Goal: Task Accomplishment & Management: Use online tool/utility

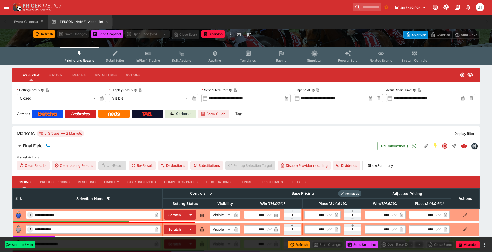
scroll to position [104, 0]
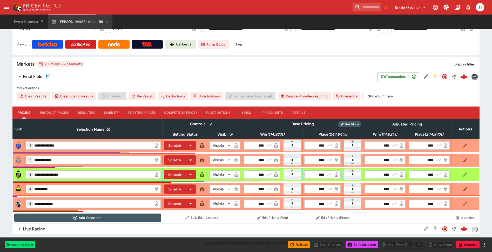
click at [383, 95] on button "Show Summary" at bounding box center [380, 96] width 31 height 8
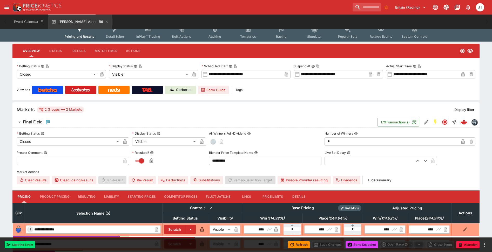
scroll to position [0, 0]
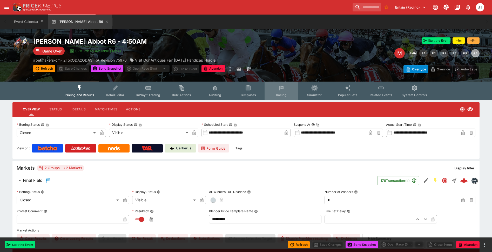
click at [282, 90] on icon "Event type filters" at bounding box center [281, 88] width 7 height 7
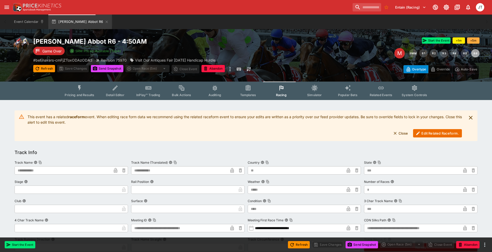
click at [433, 130] on button "Edit Related Raceform." at bounding box center [437, 133] width 49 height 8
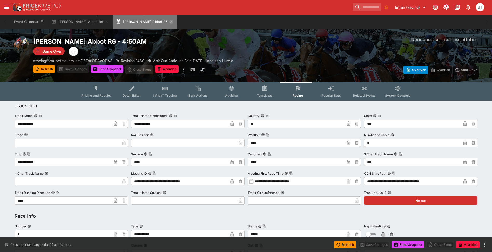
click at [169, 23] on icon "button" at bounding box center [171, 22] width 4 height 4
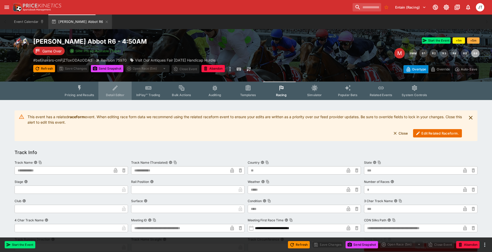
click at [113, 95] on span "Detail Editor" at bounding box center [115, 95] width 18 height 4
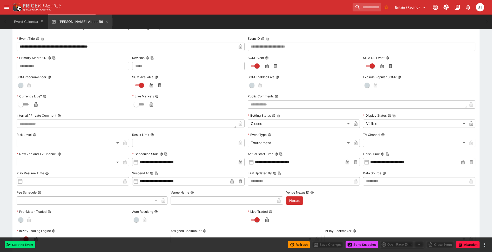
scroll to position [23, 0]
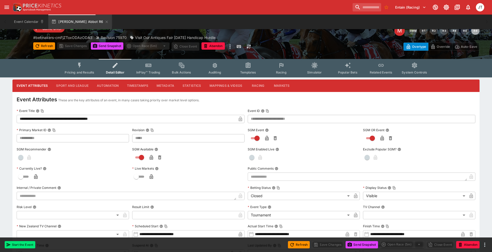
click at [279, 86] on button "Markets" at bounding box center [282, 85] width 24 height 12
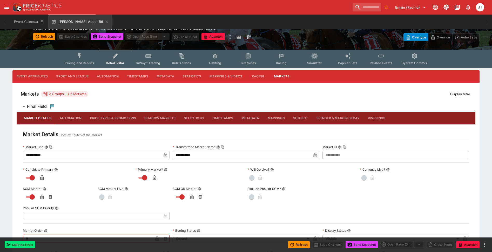
scroll to position [31, 0]
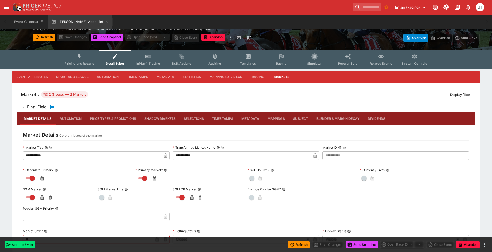
click at [375, 116] on button "Dividends" at bounding box center [377, 118] width 26 height 12
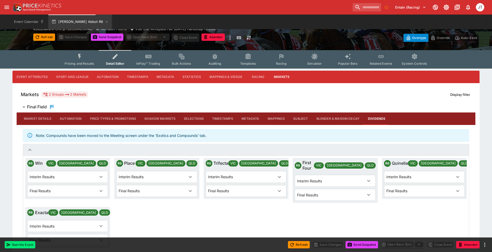
click at [346, 118] on button "Blender & Margin Decay" at bounding box center [337, 118] width 51 height 12
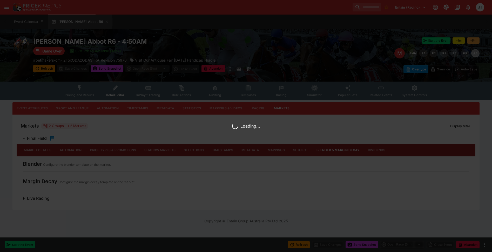
scroll to position [0, 0]
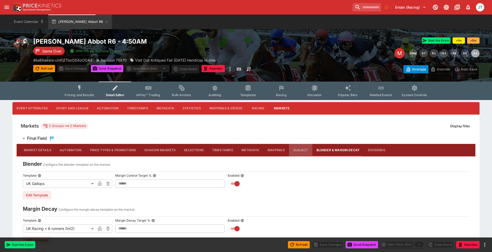
click at [299, 148] on button "Subject" at bounding box center [300, 150] width 23 height 12
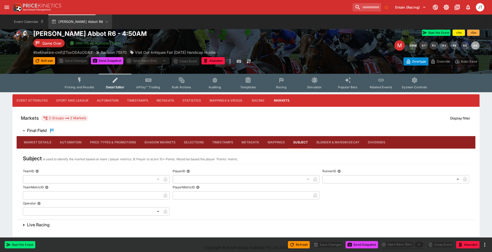
scroll to position [12, 0]
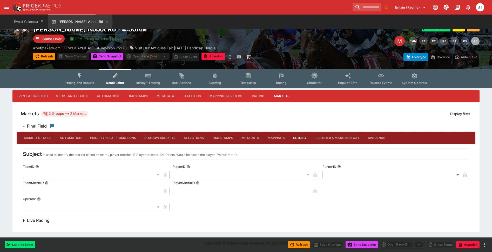
click at [279, 138] on button "Mappings" at bounding box center [275, 138] width 25 height 12
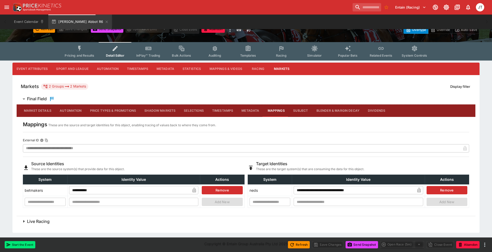
scroll to position [40, 0]
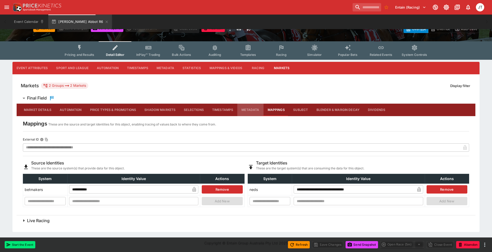
click at [248, 110] on button "Metadata" at bounding box center [250, 110] width 26 height 12
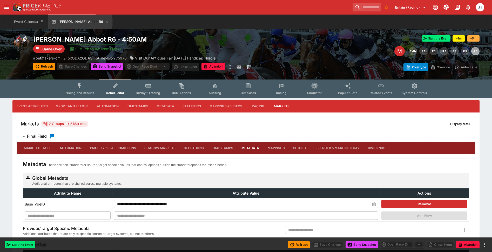
scroll to position [0, 0]
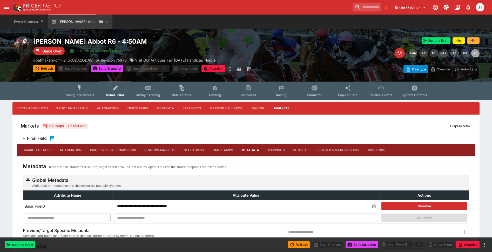
click at [223, 148] on button "Timestamps" at bounding box center [223, 150] width 30 height 12
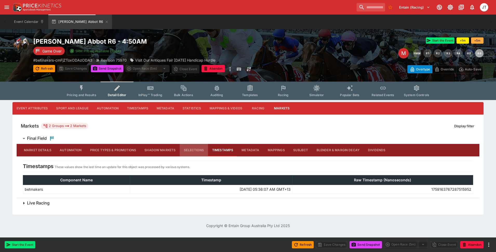
click at [197, 151] on button "Selections" at bounding box center [194, 150] width 28 height 12
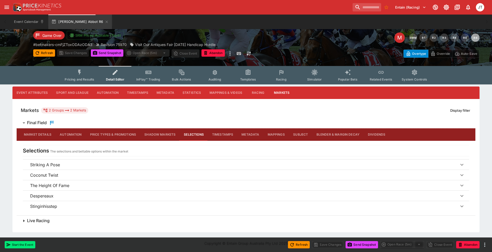
scroll to position [16, 0]
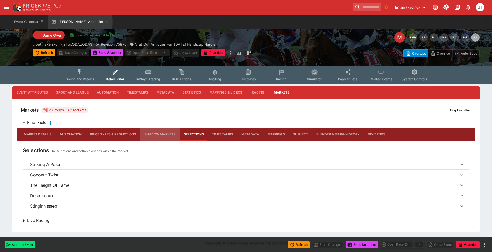
click at [166, 135] on button "Shadow Markets" at bounding box center [159, 134] width 39 height 12
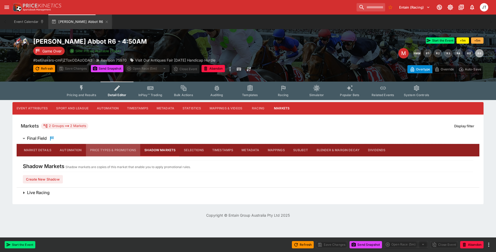
click at [117, 150] on button "Price Types & Promotions" at bounding box center [113, 150] width 55 height 12
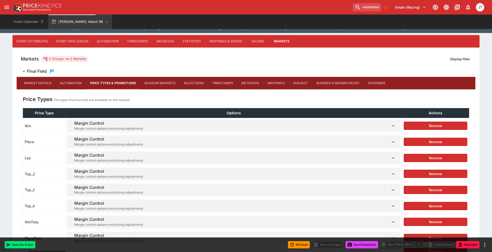
scroll to position [104, 0]
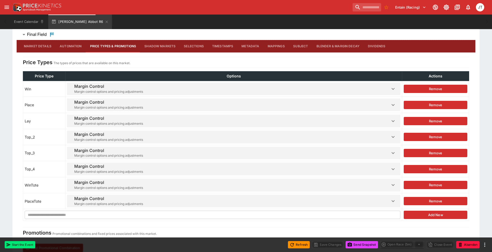
click at [67, 48] on button "Automation" at bounding box center [71, 46] width 30 height 12
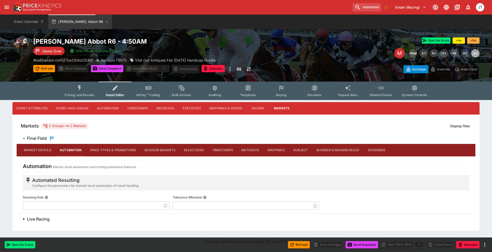
scroll to position [0, 0]
click at [32, 150] on button "Market Details" at bounding box center [38, 150] width 36 height 12
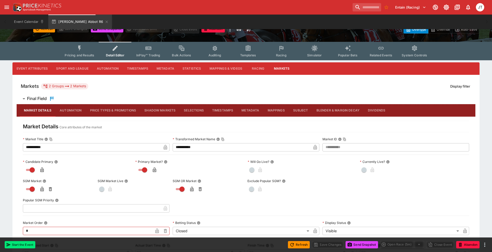
scroll to position [26, 0]
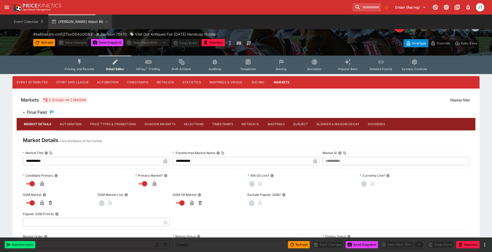
click at [258, 86] on button "Racing" at bounding box center [257, 82] width 23 height 12
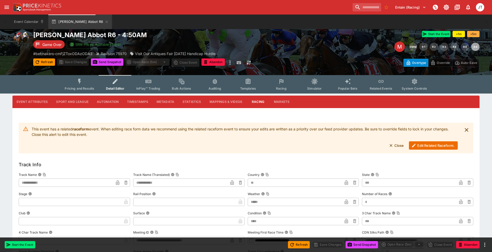
scroll to position [0, 0]
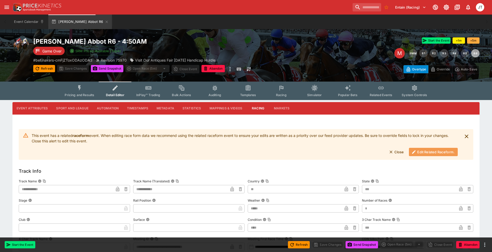
click at [423, 154] on button "Edit Related Raceform." at bounding box center [433, 152] width 49 height 8
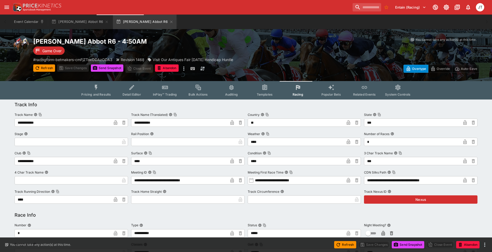
click at [137, 97] on button "Detail Editor" at bounding box center [131, 90] width 33 height 18
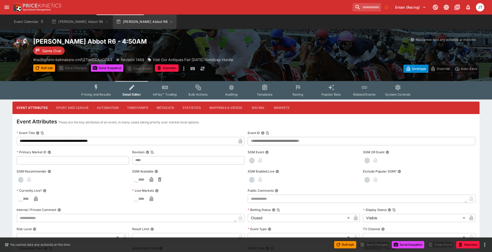
click at [80, 108] on button "Sport and League" at bounding box center [72, 107] width 40 height 12
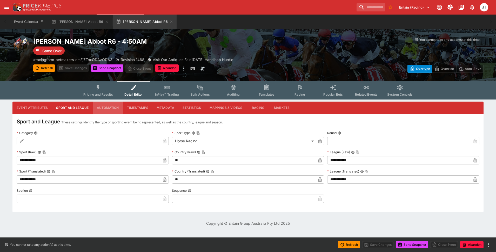
click at [111, 108] on button "Automation" at bounding box center [108, 107] width 30 height 12
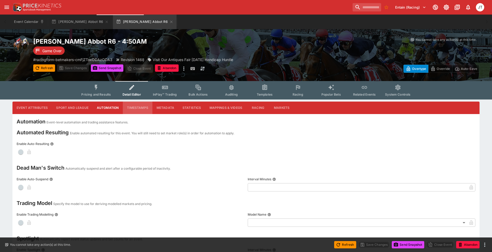
click at [141, 107] on button "Timestamps" at bounding box center [138, 107] width 30 height 12
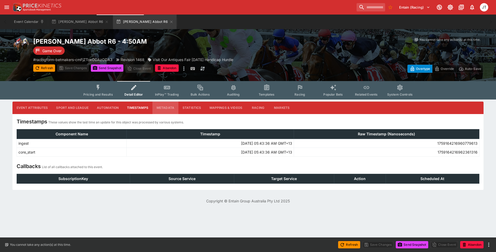
click at [165, 108] on button "Metadata" at bounding box center [165, 107] width 26 height 12
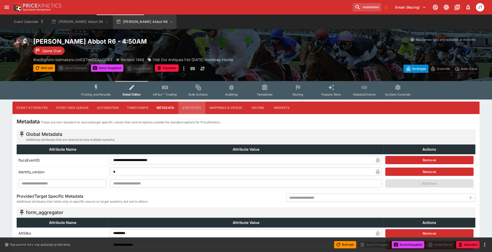
click at [188, 110] on button "Statistics" at bounding box center [191, 107] width 27 height 12
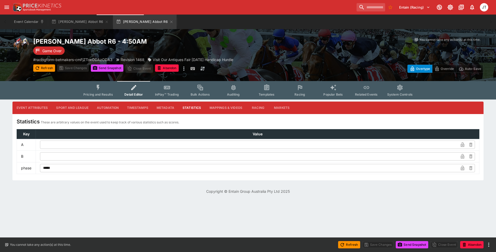
click at [212, 107] on button "Mappings & Videos" at bounding box center [225, 107] width 41 height 12
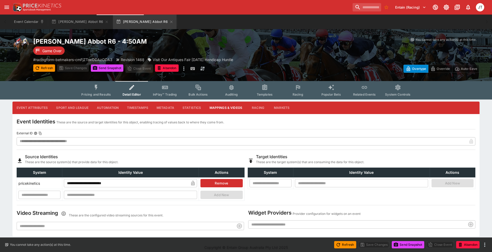
click at [252, 108] on button "Racing" at bounding box center [257, 107] width 23 height 12
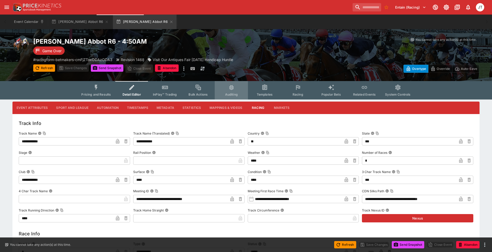
click at [237, 89] on button "Auditing" at bounding box center [231, 90] width 33 height 18
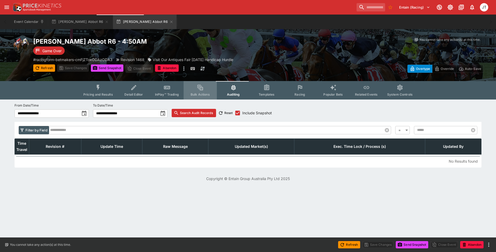
click at [208, 88] on button "Bulk Actions" at bounding box center [200, 90] width 33 height 18
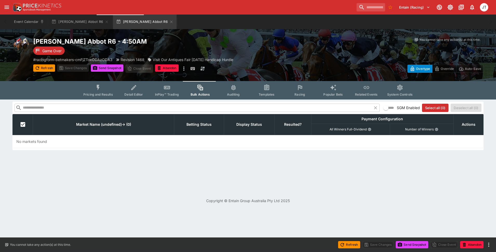
click at [102, 93] on span "Pricing and Results" at bounding box center [98, 94] width 30 height 4
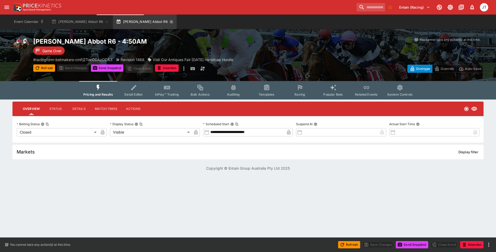
click at [169, 21] on icon "button" at bounding box center [171, 22] width 4 height 4
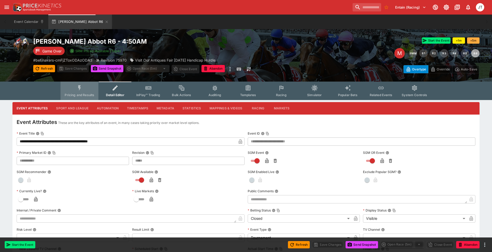
click at [86, 97] on span "Pricing and Results" at bounding box center [80, 95] width 30 height 4
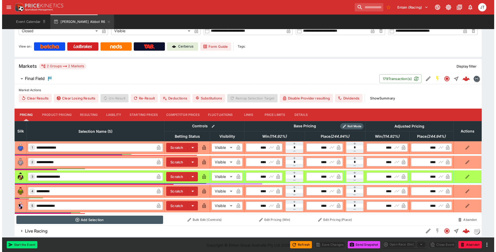
scroll to position [104, 0]
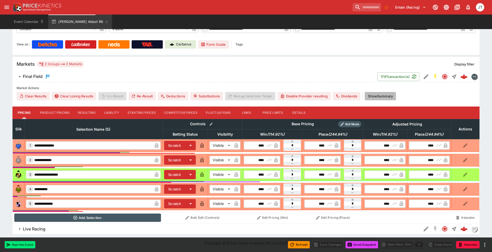
click at [373, 94] on button "Show Summary" at bounding box center [380, 96] width 31 height 8
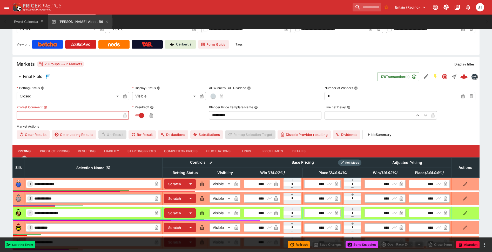
click at [65, 114] on input "text" at bounding box center [69, 115] width 104 height 8
click at [74, 105] on label "Protest Comment" at bounding box center [73, 107] width 112 height 8
click at [47, 105] on button "Protest Comment" at bounding box center [46, 107] width 4 height 4
click at [111, 118] on input "text" at bounding box center [69, 115] width 104 height 8
click at [117, 107] on label "Protest Comment" at bounding box center [73, 107] width 112 height 8
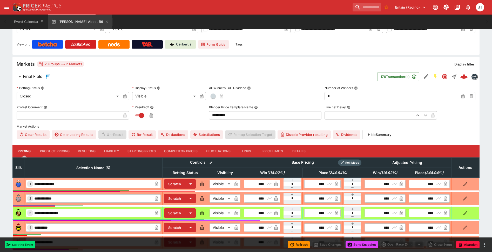
click at [47, 107] on button "Protest Comment" at bounding box center [46, 107] width 4 height 4
click at [427, 77] on icon "Edit Detail" at bounding box center [426, 76] width 6 height 6
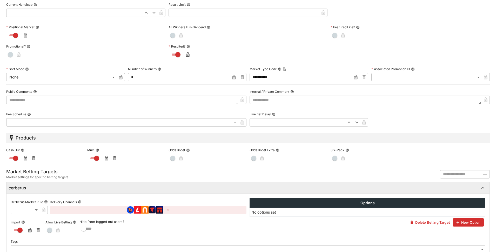
scroll to position [203, 0]
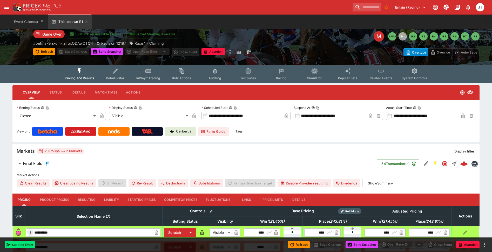
scroll to position [26, 0]
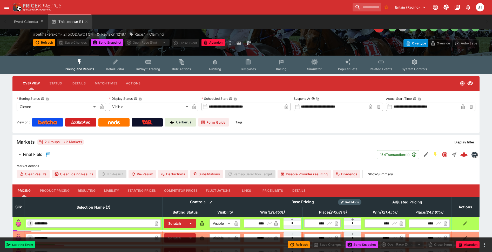
click at [380, 174] on button "Show Summary" at bounding box center [380, 174] width 31 height 8
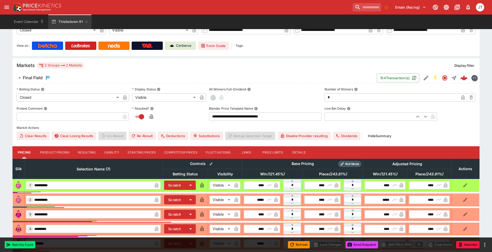
scroll to position [104, 0]
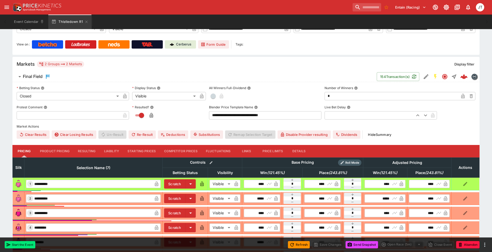
click at [46, 112] on input "text" at bounding box center [69, 115] width 104 height 8
paste input "**********"
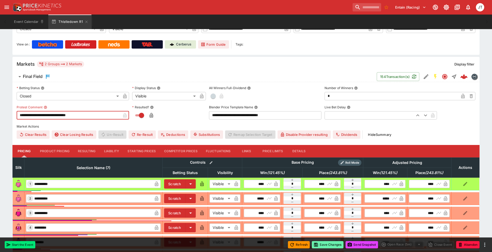
type input "**********"
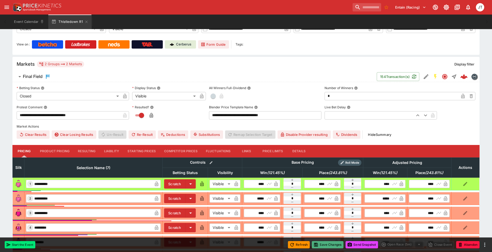
click at [326, 245] on button "Save Changes" at bounding box center [328, 244] width 32 height 7
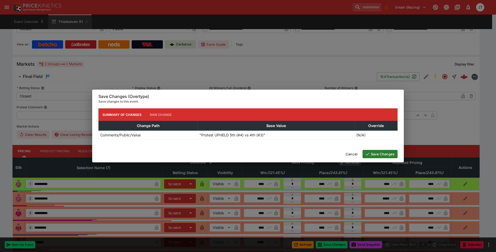
click at [376, 153] on button "Save Changes" at bounding box center [379, 154] width 35 height 8
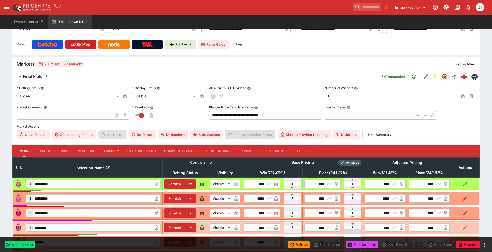
type input "**********"
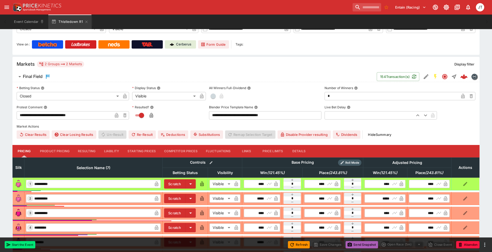
click at [353, 245] on button "Send Snapshot" at bounding box center [361, 244] width 32 height 7
